Goal: Information Seeking & Learning: Learn about a topic

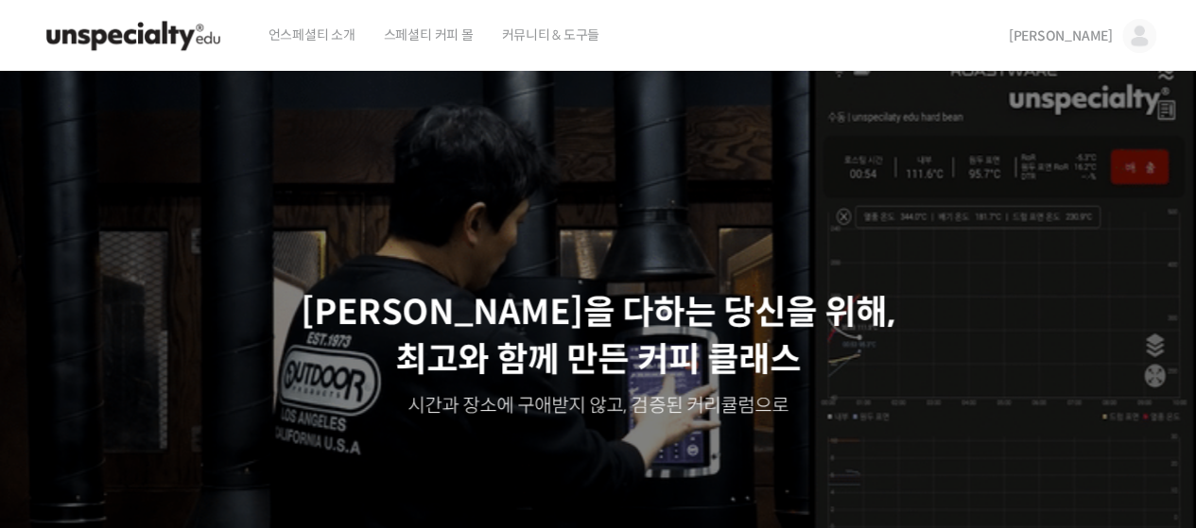
click at [1135, 44] on img at bounding box center [1139, 36] width 34 height 34
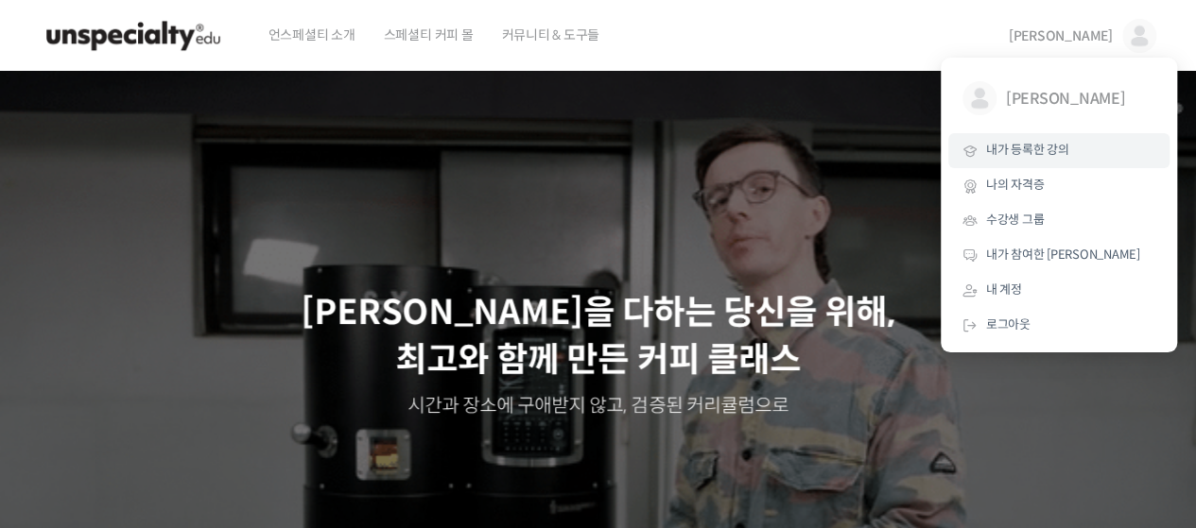
click at [1021, 156] on span "내가 등록한 강의" at bounding box center [1027, 150] width 83 height 16
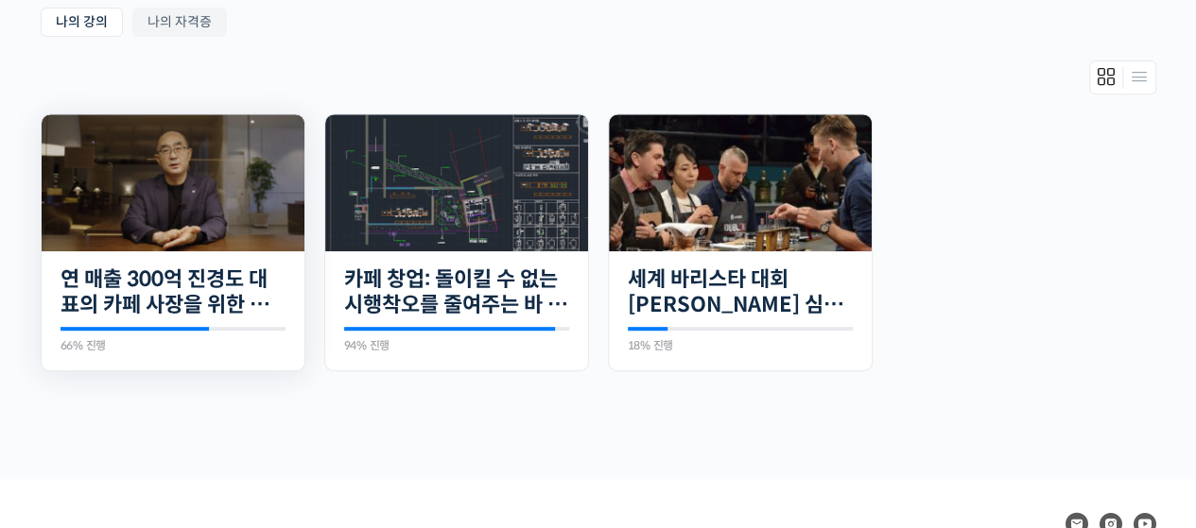
scroll to position [251, 0]
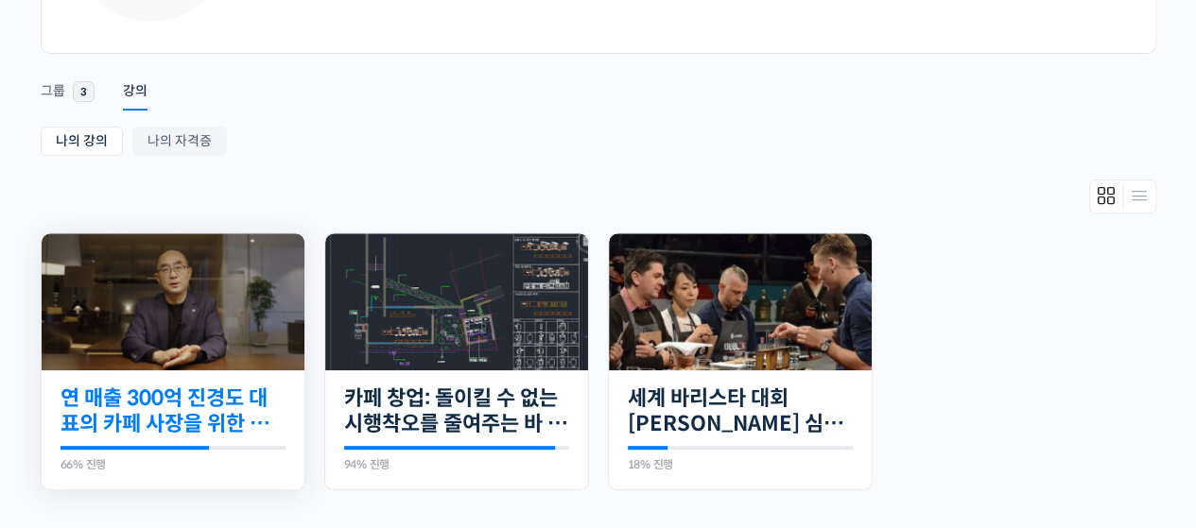
click at [127, 409] on link "연 매출 300억 진경도 대표의 카페 사장을 위한 경영 수업" at bounding box center [172, 412] width 225 height 52
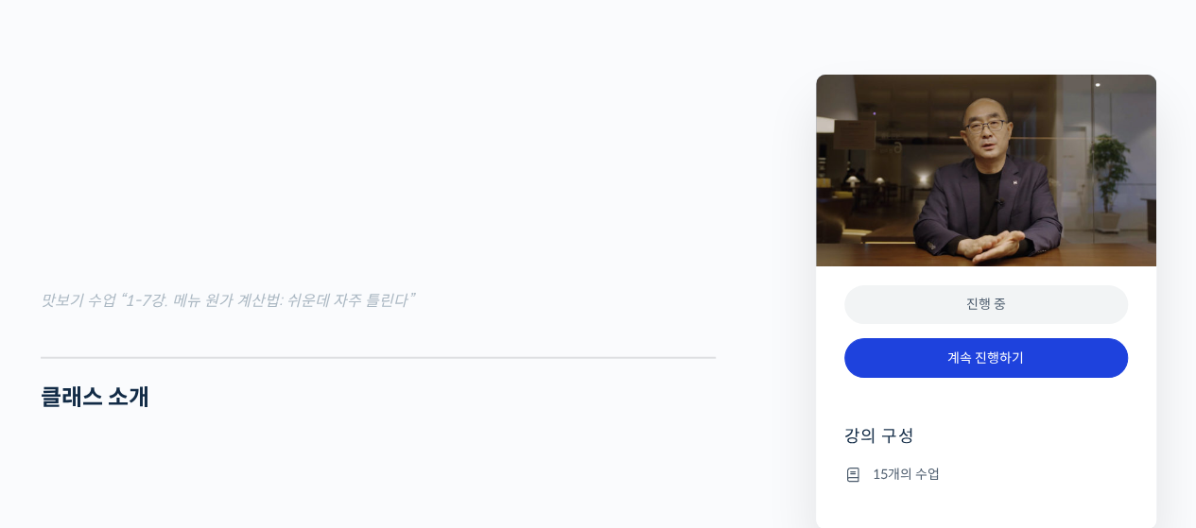
scroll to position [2268, 0]
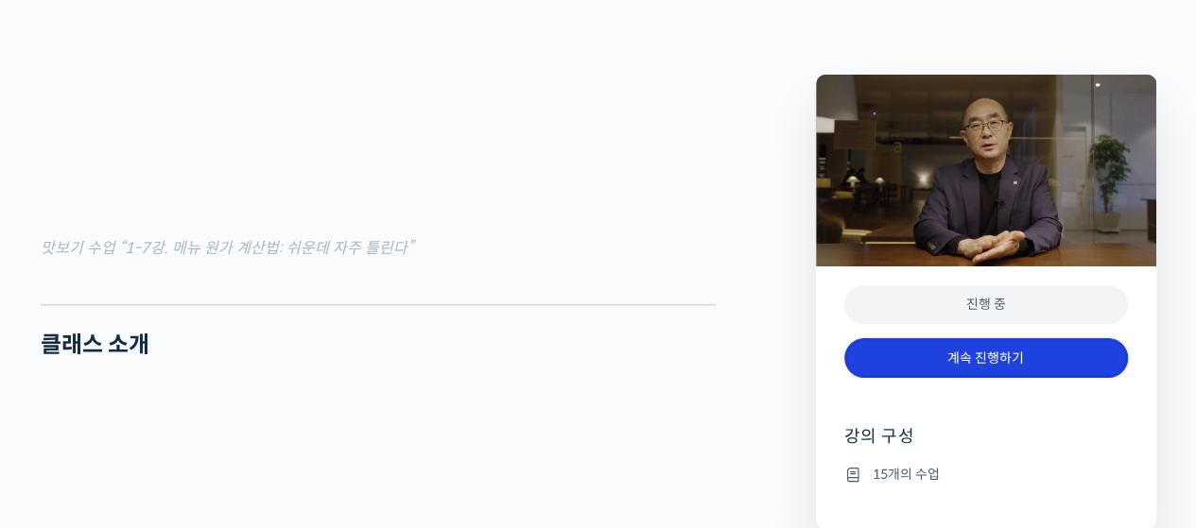
click at [900, 352] on link "계속 진행하기" at bounding box center [986, 358] width 284 height 41
